Goal: Task Accomplishment & Management: Manage account settings

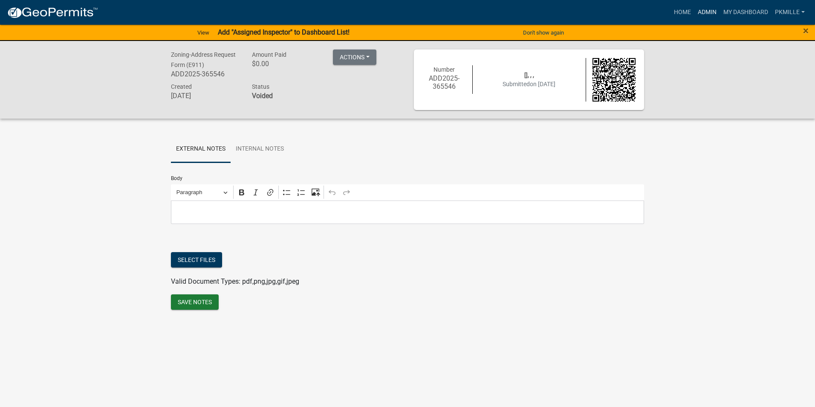
click at [702, 9] on link "Admin" at bounding box center [708, 12] width 26 height 16
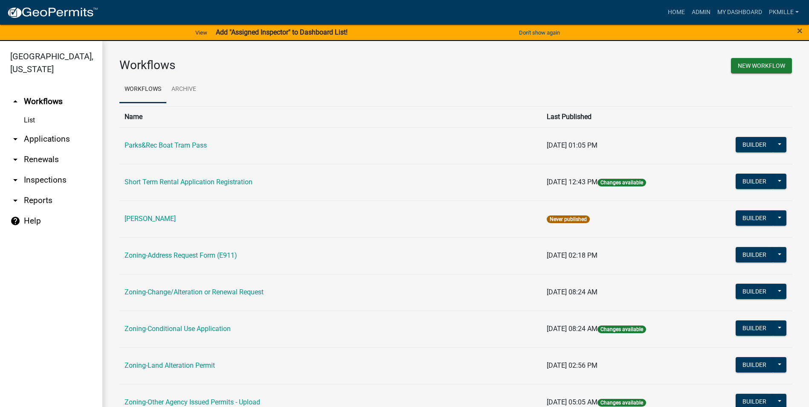
click at [65, 142] on link "arrow_drop_down Applications" at bounding box center [51, 139] width 102 height 20
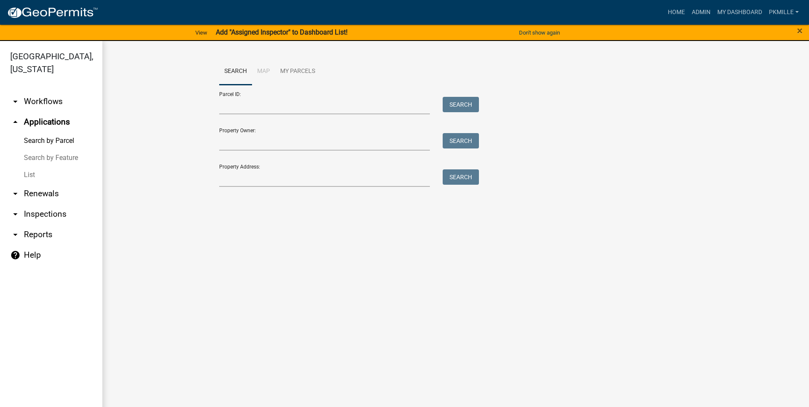
click at [29, 177] on link "List" at bounding box center [51, 174] width 102 height 17
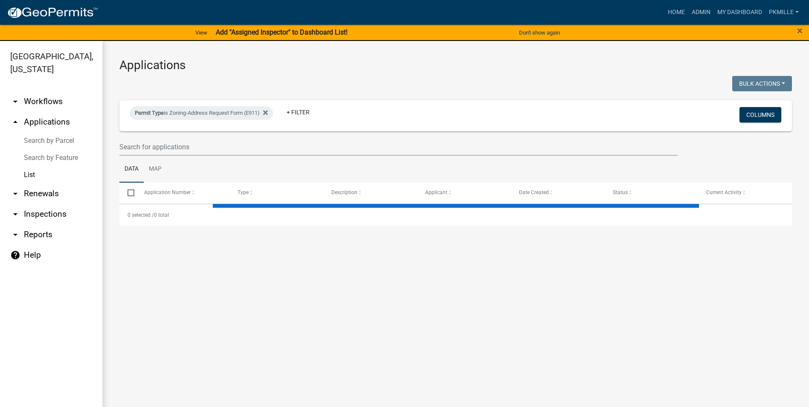
select select "2: 50"
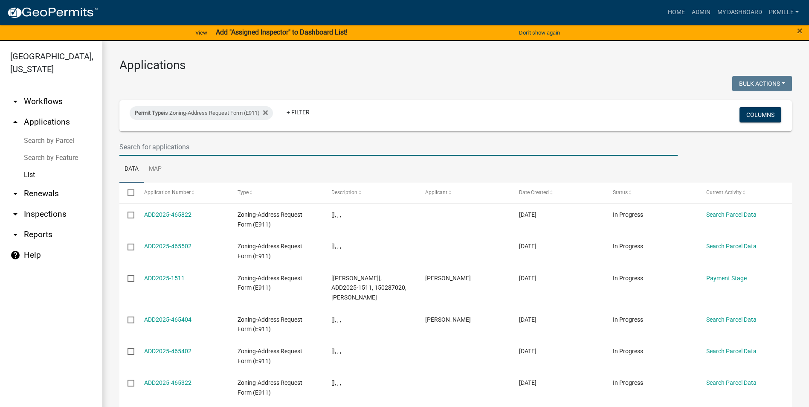
click at [136, 149] on input "text" at bounding box center [398, 146] width 558 height 17
type input "1511"
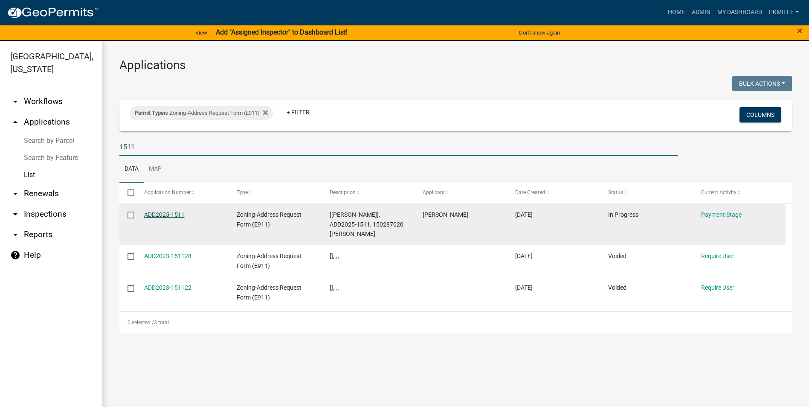
click at [163, 215] on link "ADD2025-1511" at bounding box center [164, 214] width 41 height 7
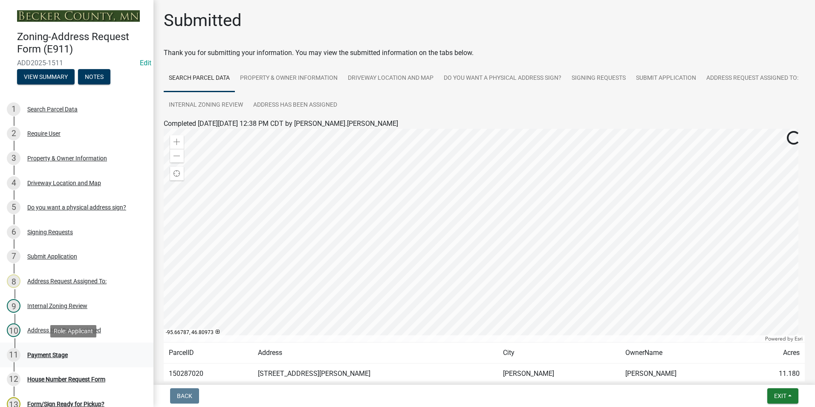
click at [44, 354] on div "Payment Stage" at bounding box center [47, 355] width 41 height 6
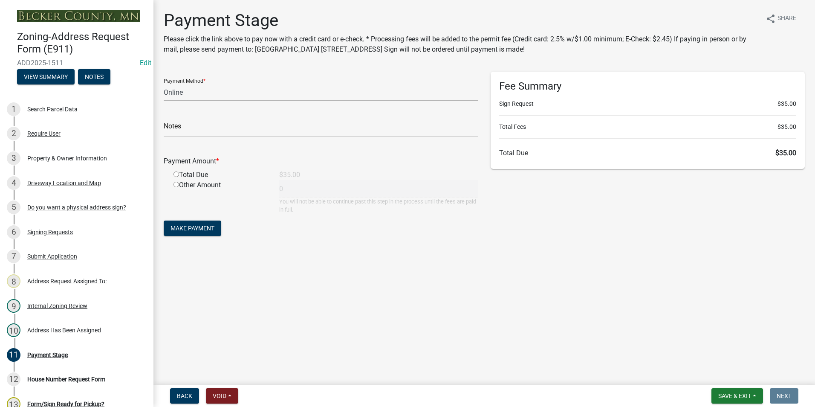
click at [178, 95] on select "Credit Card POS Check Cash Online" at bounding box center [321, 92] width 314 height 17
select select "2: 1"
click at [164, 84] on select "Credit Card POS Check Cash Online" at bounding box center [321, 92] width 314 height 17
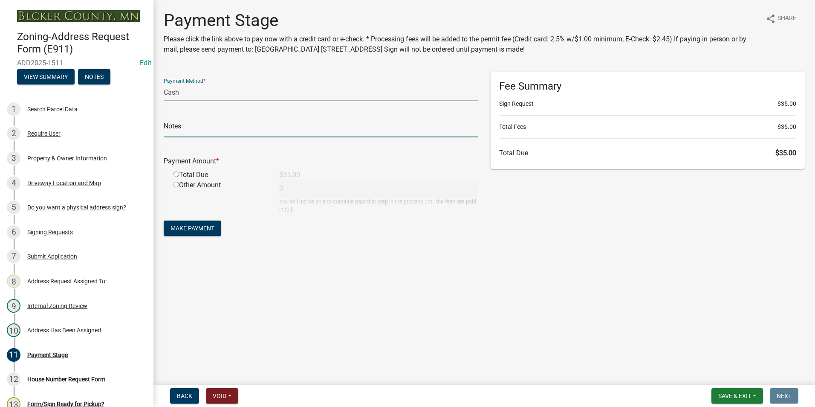
click at [187, 134] on input "text" at bounding box center [321, 128] width 314 height 17
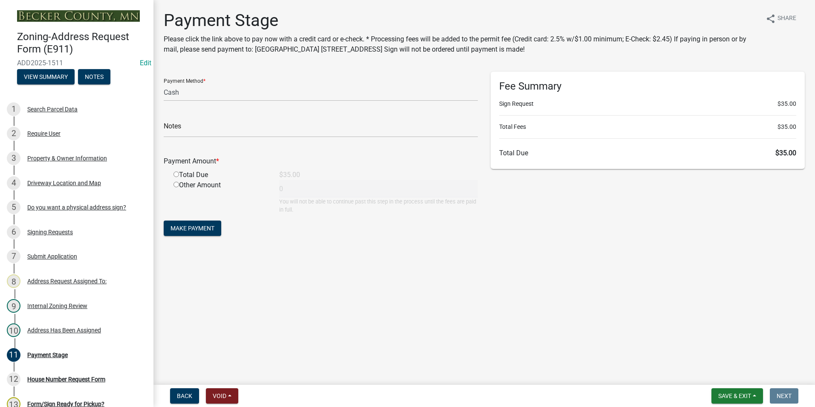
click at [188, 262] on main "Payment Stage Please click the link above to pay now with a credit card or e-ch…" at bounding box center [485, 190] width 662 height 381
click at [177, 172] on input "radio" at bounding box center [177, 174] width 6 height 6
radio input "true"
type input "35"
click at [188, 227] on span "Make Payment" at bounding box center [193, 228] width 44 height 7
